Goal: Task Accomplishment & Management: Manage account settings

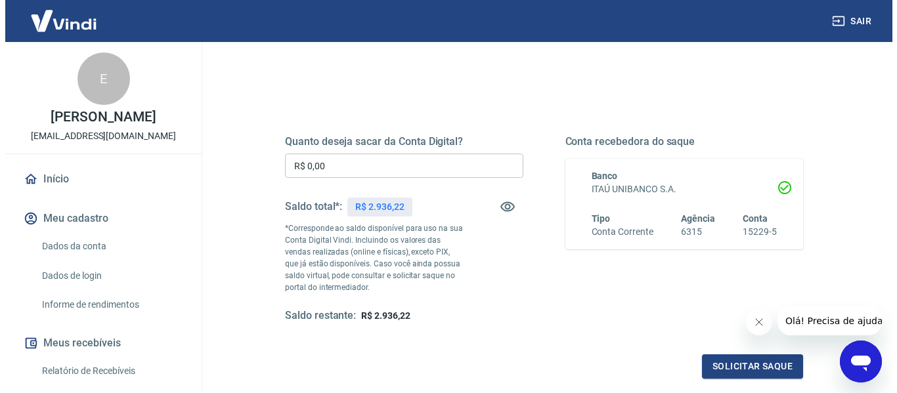
scroll to position [131, 0]
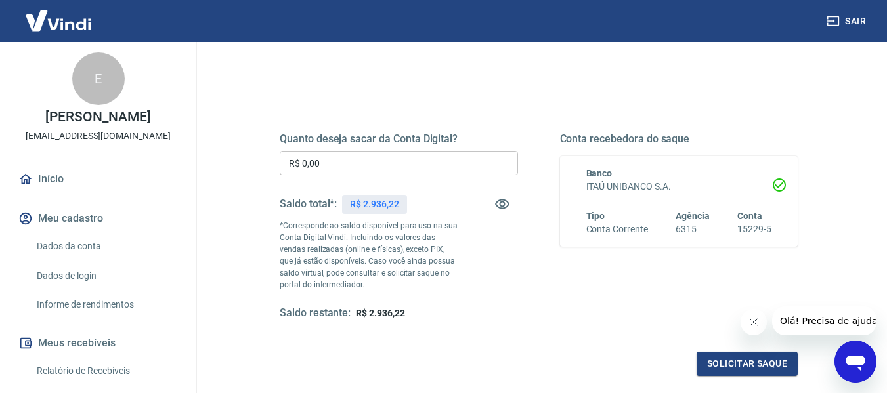
click at [392, 164] on input "R$ 0,00" at bounding box center [399, 163] width 238 height 24
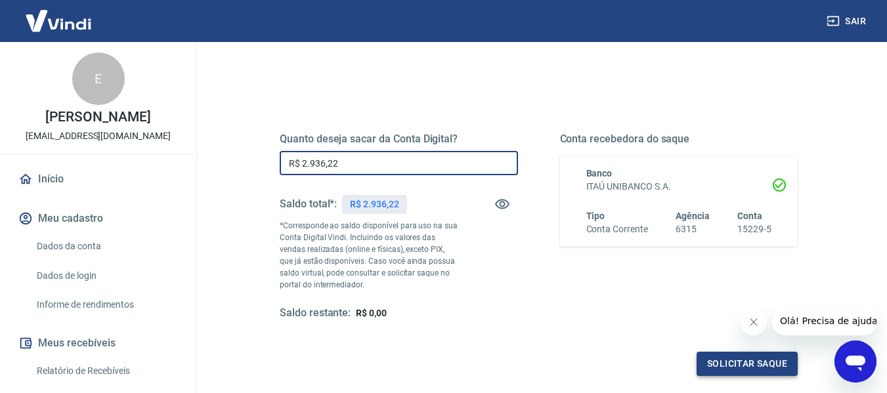
type input "R$ 2.936,22"
click at [735, 360] on button "Solicitar saque" at bounding box center [747, 364] width 101 height 24
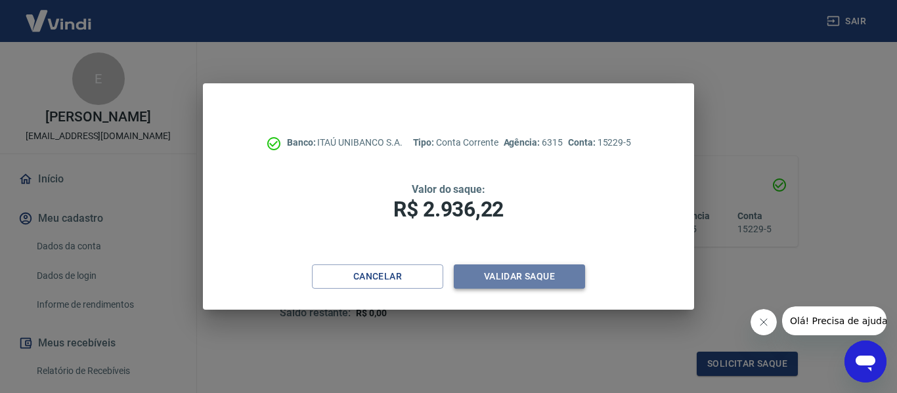
click at [516, 276] on button "Validar saque" at bounding box center [519, 277] width 131 height 24
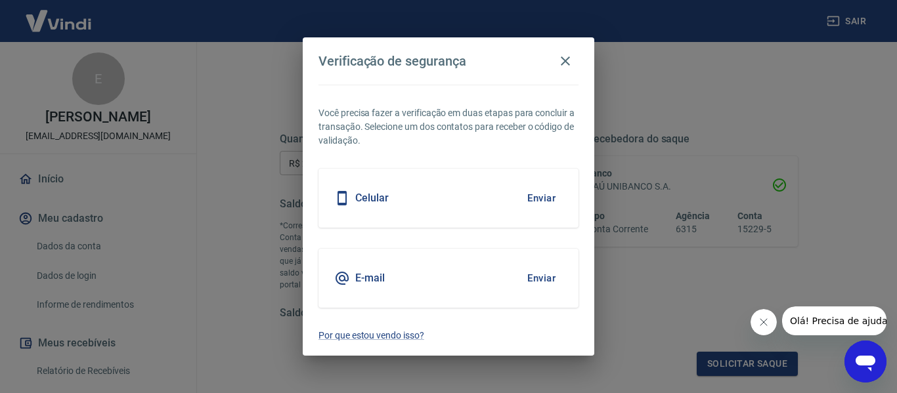
click at [420, 257] on div "E-mail Enviar" at bounding box center [448, 278] width 260 height 59
click at [548, 278] on button "Enviar" at bounding box center [541, 279] width 43 height 28
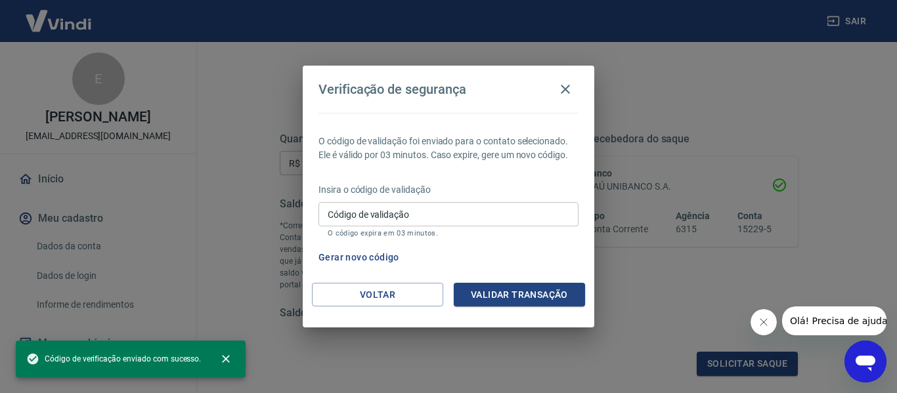
click at [440, 217] on input "Código de validação" at bounding box center [448, 214] width 260 height 24
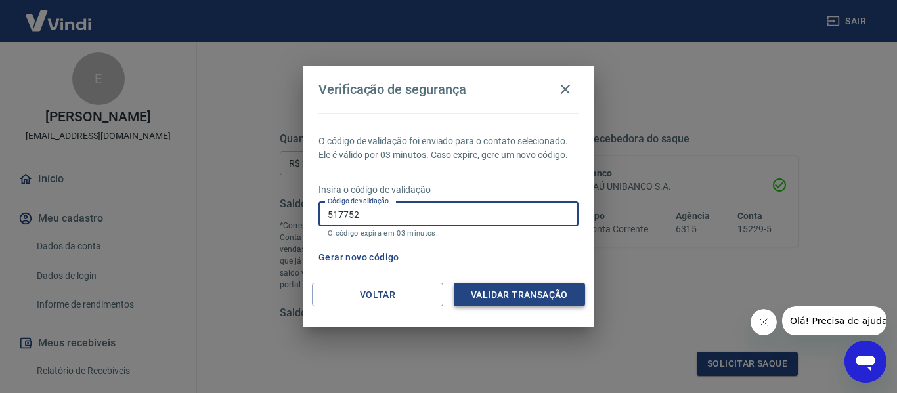
type input "517752"
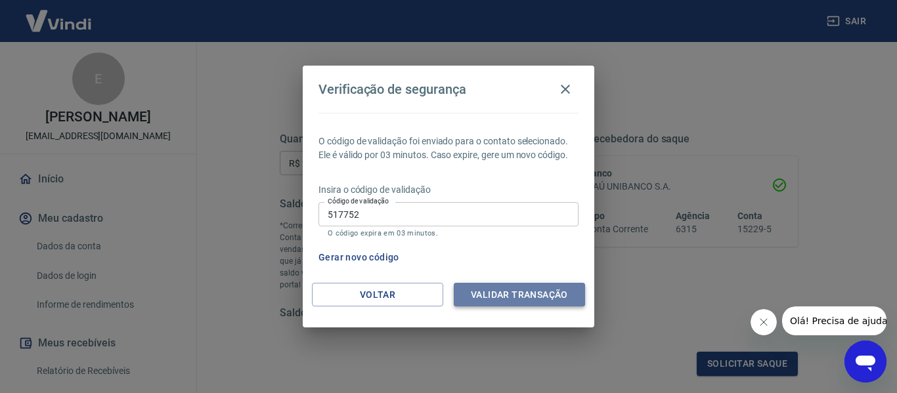
click at [485, 290] on button "Validar transação" at bounding box center [519, 295] width 131 height 24
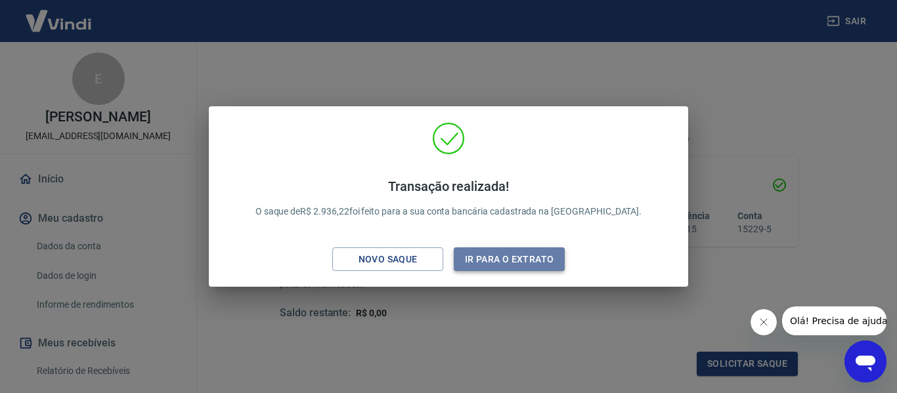
click at [500, 252] on button "Ir para o extrato" at bounding box center [509, 260] width 111 height 24
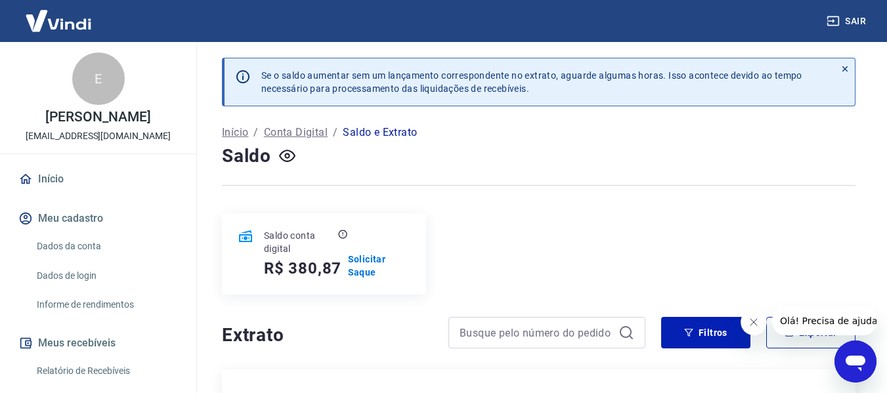
click at [476, 141] on div "Início / Conta Digital / Saldo e Extrato" at bounding box center [539, 132] width 634 height 21
